Goal: Transaction & Acquisition: Obtain resource

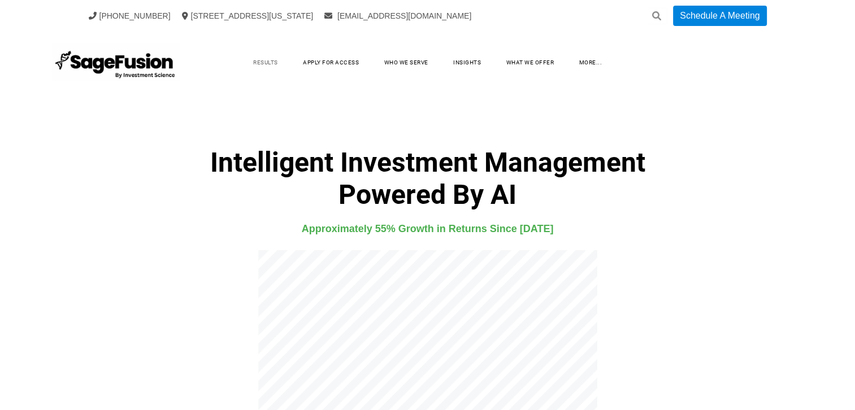
click at [267, 62] on link "Results" at bounding box center [265, 62] width 47 height 17
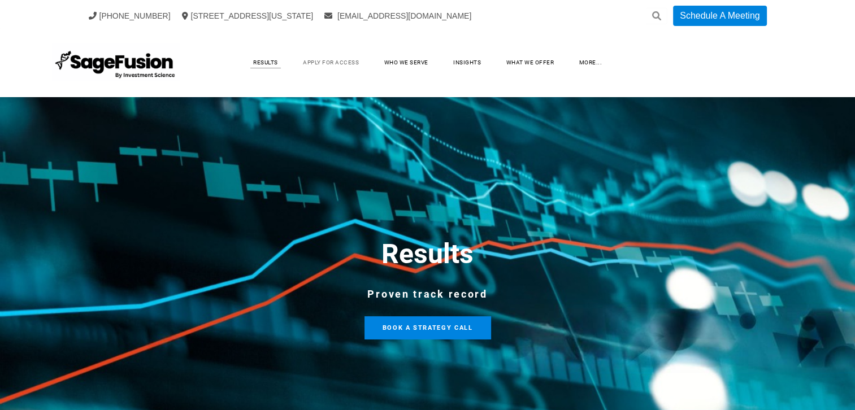
click at [344, 62] on link "Apply for Access" at bounding box center [331, 62] width 79 height 17
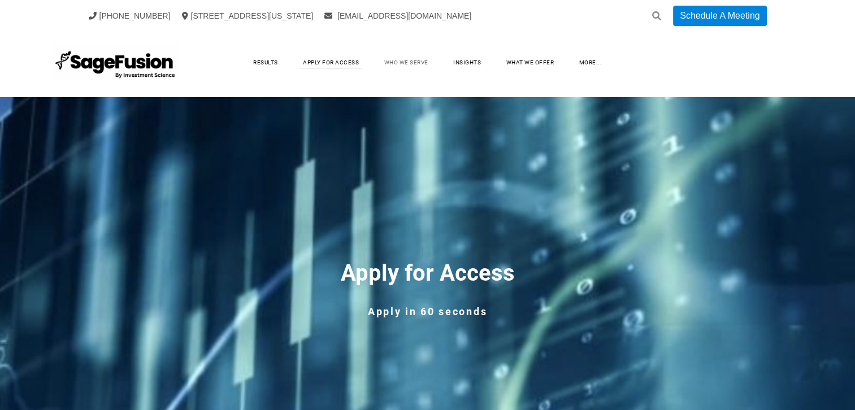
click at [403, 64] on link "Who We Serve" at bounding box center [406, 62] width 67 height 17
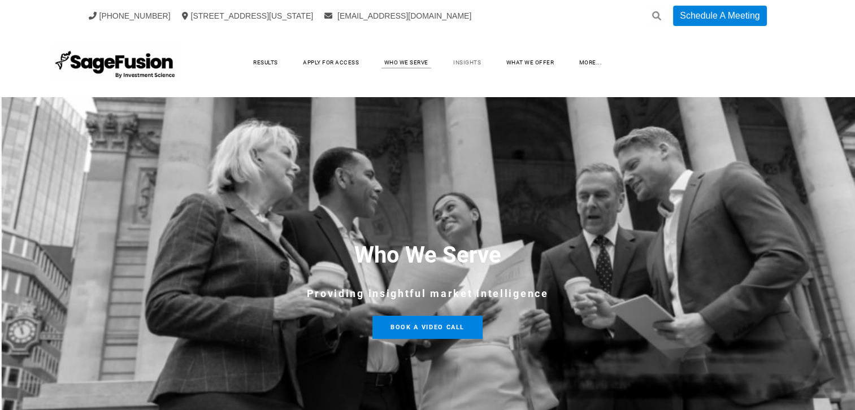
click at [471, 63] on link "Insights" at bounding box center [467, 62] width 50 height 17
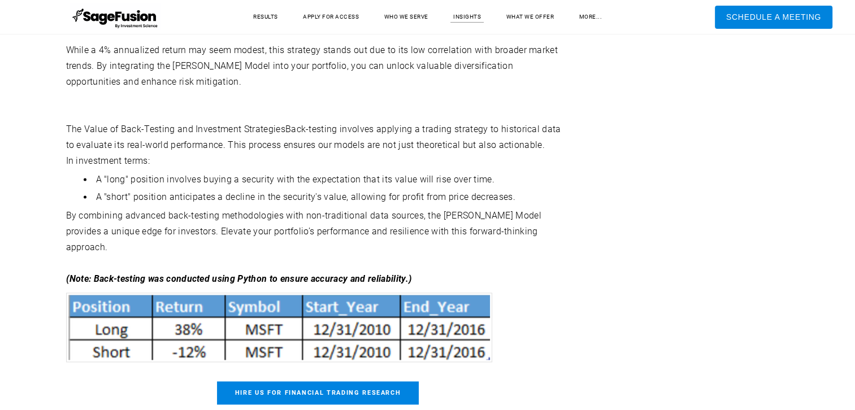
scroll to position [1582, 0]
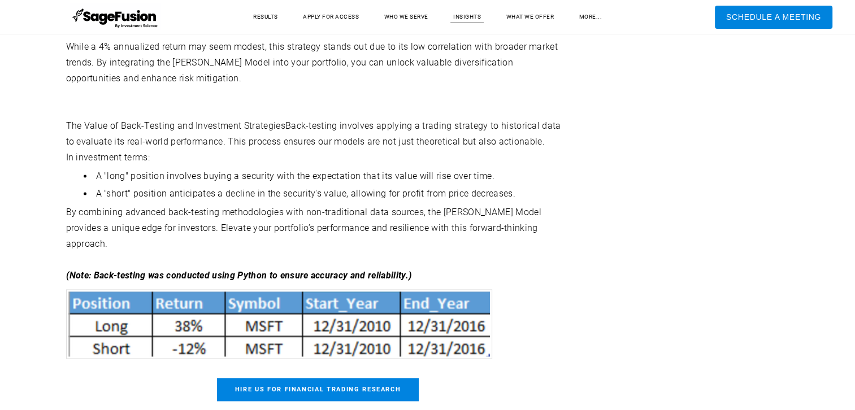
click at [313, 289] on img at bounding box center [279, 323] width 426 height 69
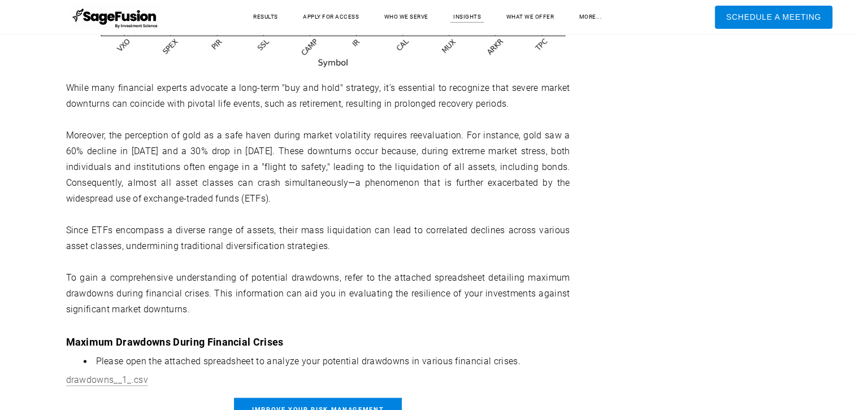
scroll to position [10272, 0]
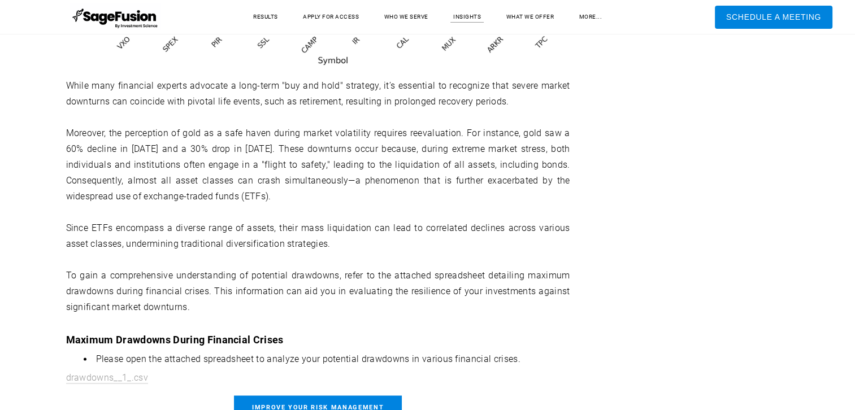
click at [120, 372] on link "drawdowns__1_.csv" at bounding box center [107, 377] width 82 height 11
